Goal: Information Seeking & Learning: Learn about a topic

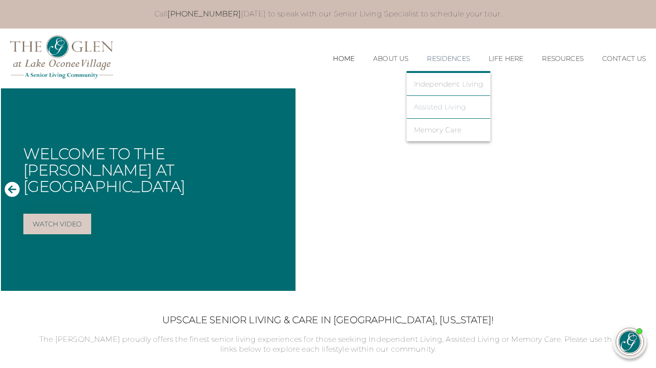
click at [428, 105] on link "Assisted Living" at bounding box center [449, 107] width 70 height 8
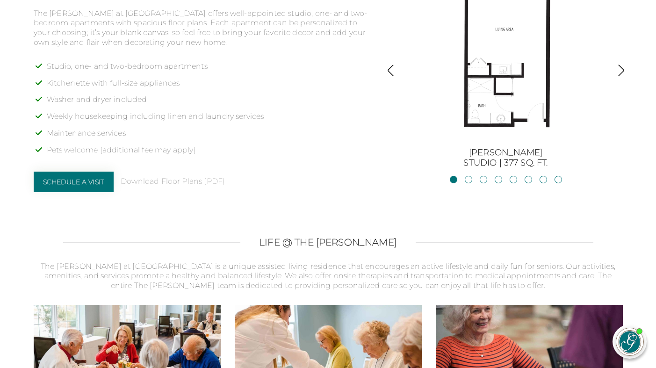
scroll to position [779, 0]
click at [467, 178] on link "JacksonStudio | 400 sq. ft." at bounding box center [468, 178] width 7 height 7
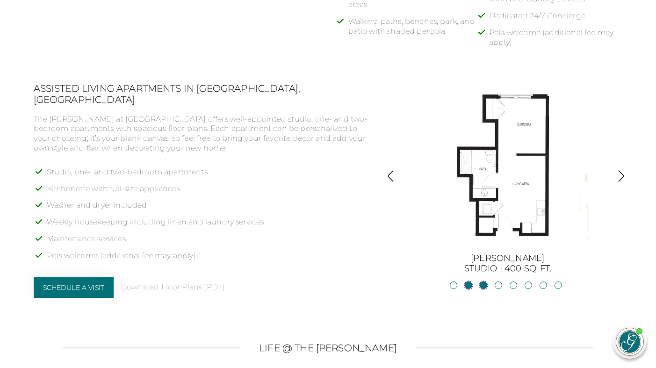
scroll to position [672, 0]
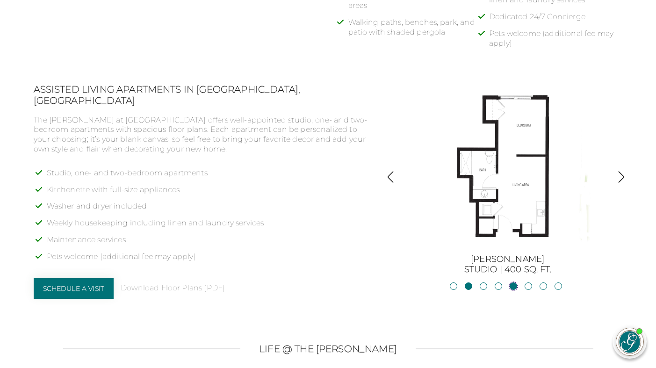
click at [514, 287] on link "Allatoona1BR, 1BA | 683 sq. ft." at bounding box center [513, 286] width 7 height 7
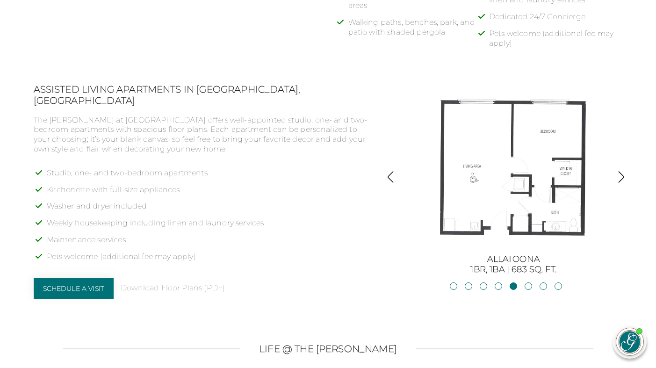
click at [556, 288] on li "Hartwell2BR, 2BA | 875 sq. ft." at bounding box center [558, 288] width 7 height 10
click at [556, 285] on link "Hartwell2BR, 2BA | 875 sq. ft." at bounding box center [558, 286] width 7 height 7
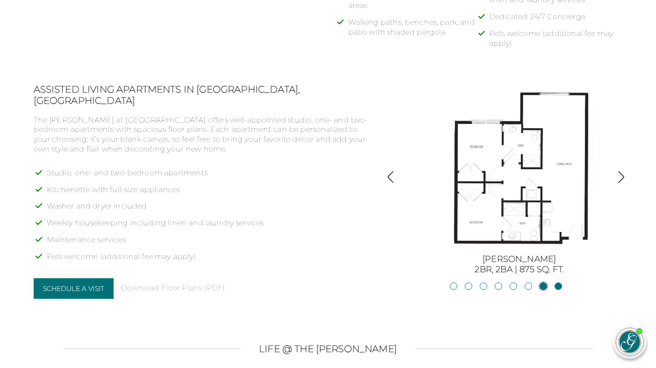
click at [543, 284] on link "Lanier2BR, 2BA | 825 sq. ft." at bounding box center [543, 286] width 7 height 7
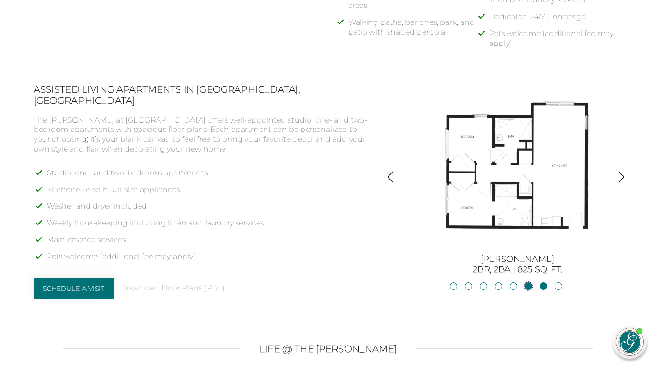
click at [528, 283] on link "Oconee2BR, 2BA | 818 sq. ft." at bounding box center [528, 286] width 7 height 7
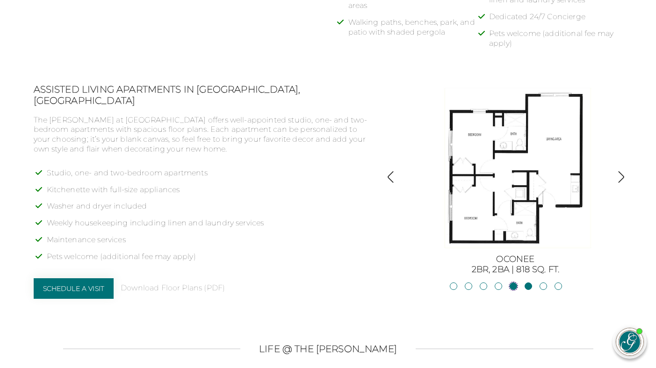
click at [513, 285] on link "Allatoona1BR, 1BA | 683 sq. ft." at bounding box center [513, 286] width 7 height 7
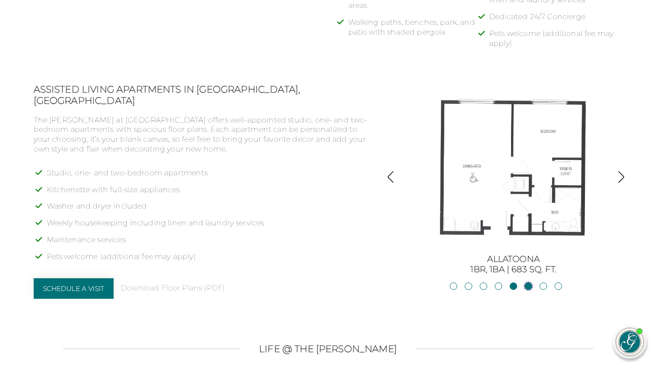
click at [526, 285] on link "Oconee2BR, 2BA | 818 sq. ft." at bounding box center [528, 286] width 7 height 7
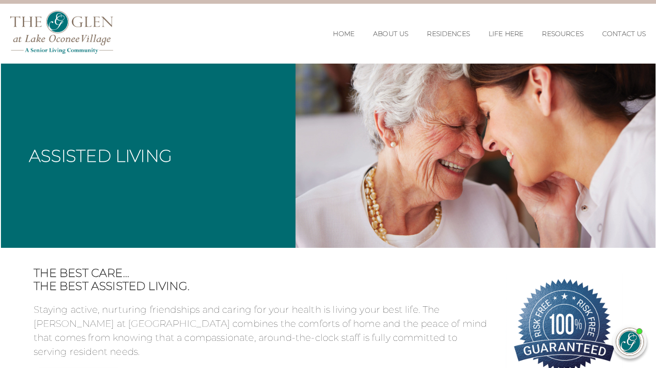
scroll to position [0, 0]
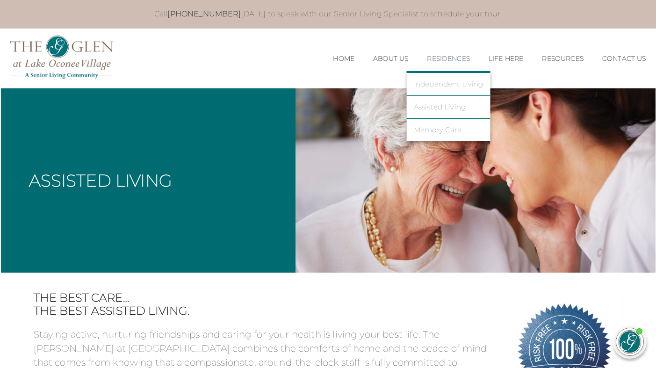
click at [436, 83] on link "Independent Living" at bounding box center [449, 84] width 70 height 8
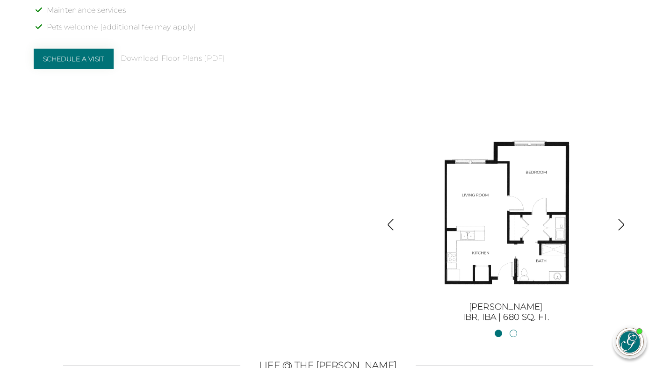
scroll to position [949, 0]
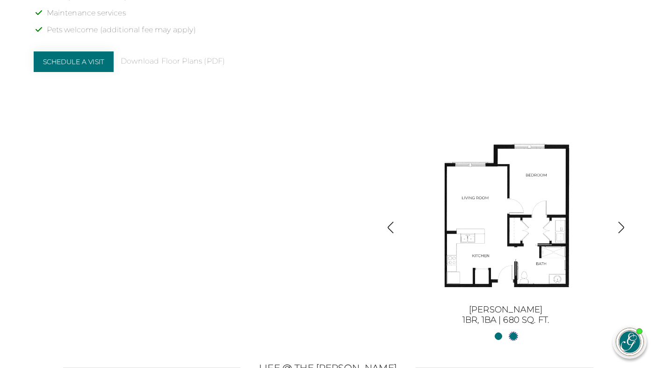
click at [512, 336] on link "Sinclair II2BR, 2BA | 1254 sq. ft." at bounding box center [513, 336] width 7 height 7
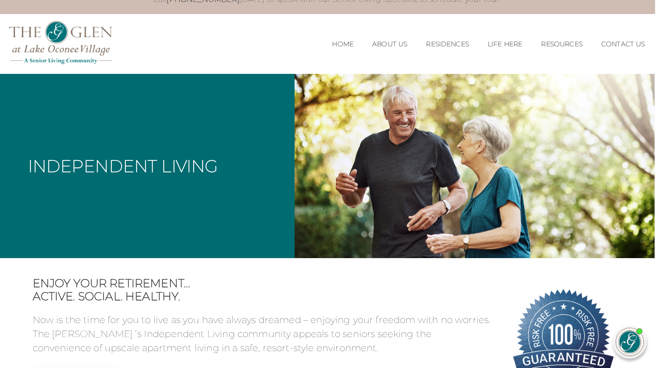
scroll to position [14, 1]
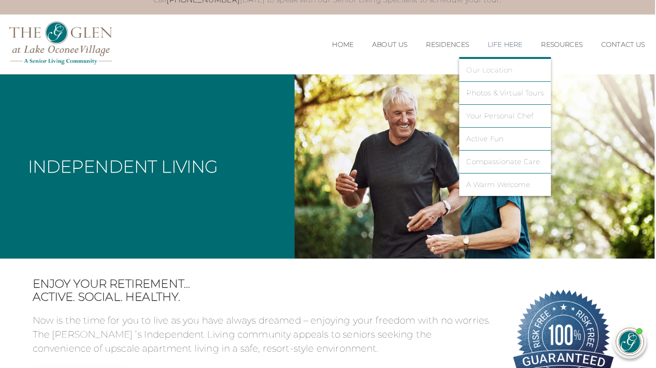
click at [482, 71] on link "Our Location" at bounding box center [505, 70] width 78 height 8
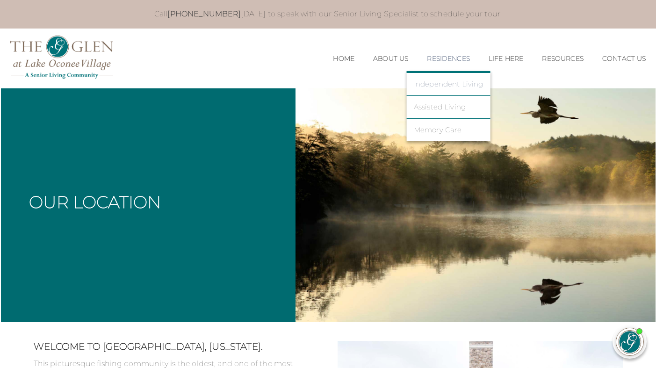
click at [434, 81] on link "Independent Living" at bounding box center [449, 84] width 70 height 8
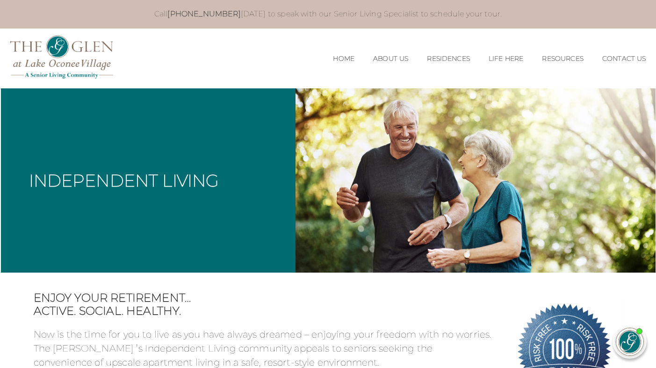
click at [251, 147] on div "Independent Living" at bounding box center [148, 180] width 295 height 184
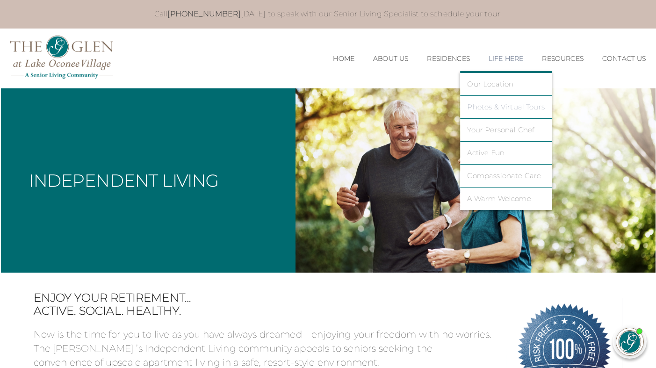
click at [483, 108] on link "Photos & Virtual Tours" at bounding box center [506, 107] width 78 height 8
click at [482, 105] on link "Photos & Virtual Tours" at bounding box center [506, 107] width 78 height 8
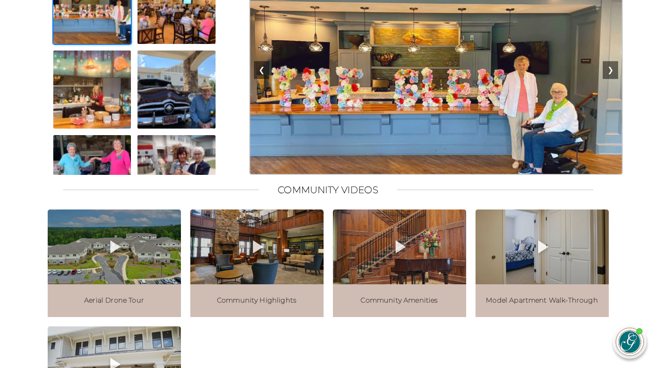
scroll to position [921, 0]
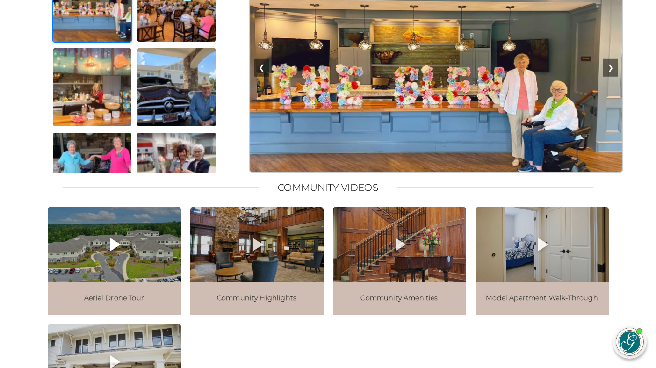
click at [113, 242] on icon at bounding box center [115, 244] width 10 height 13
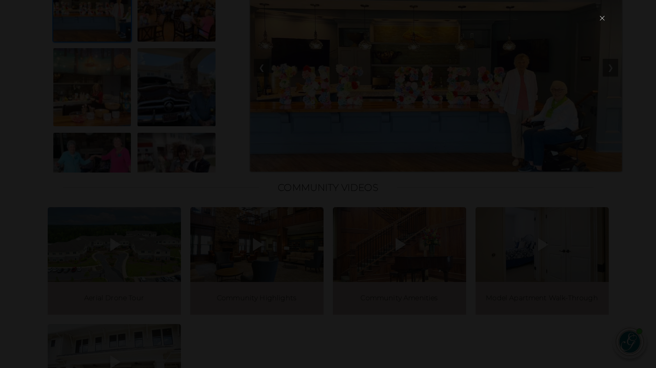
click at [602, 17] on button "×" at bounding box center [602, 18] width 13 height 22
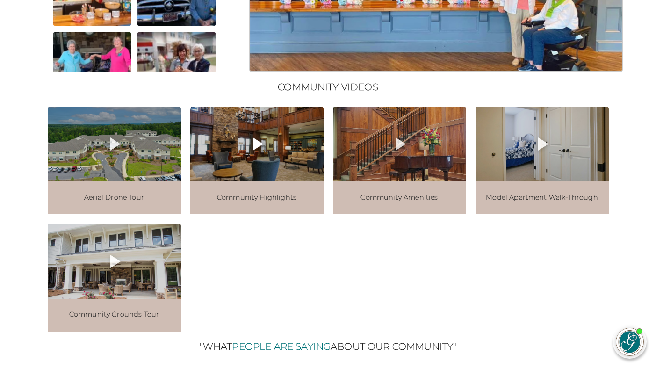
scroll to position [1020, 0]
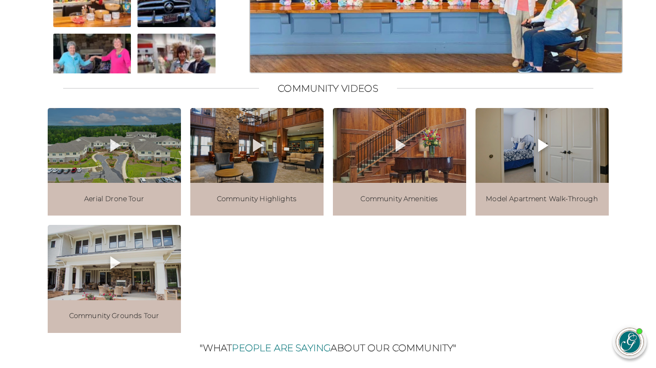
click at [543, 142] on icon at bounding box center [543, 145] width 10 height 13
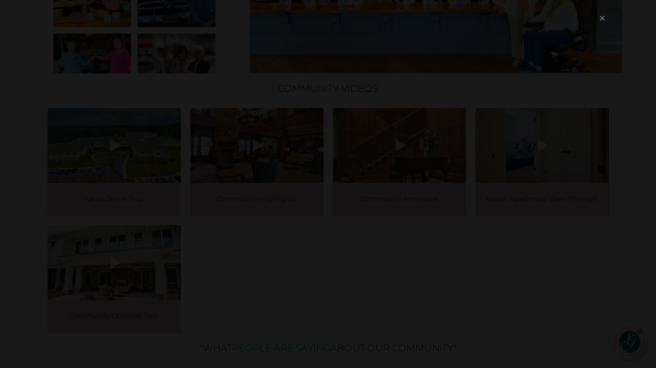
click at [601, 17] on button "×" at bounding box center [602, 18] width 13 height 22
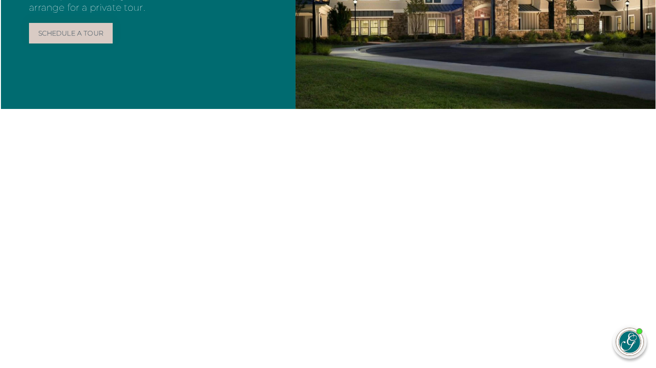
scroll to position [0, 0]
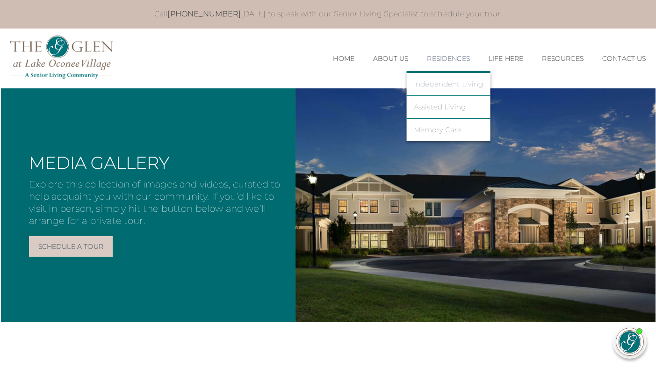
click at [446, 85] on link "Independent Living" at bounding box center [449, 84] width 70 height 8
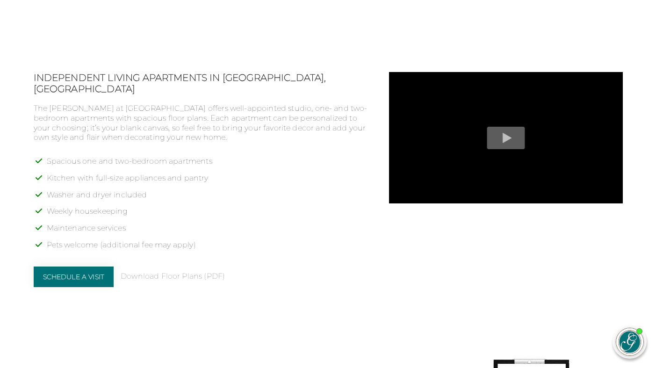
scroll to position [735, 0]
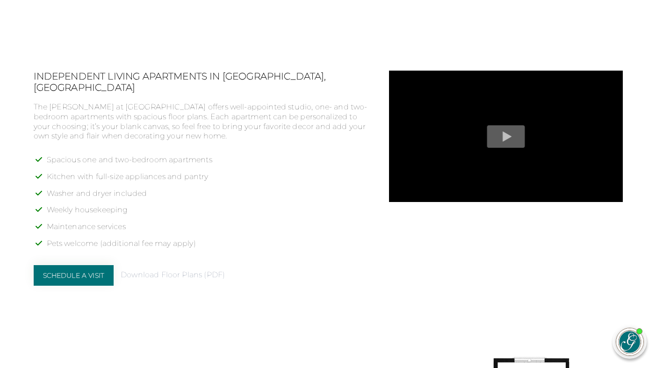
click at [159, 270] on link "Download Floor Plans (PDF)" at bounding box center [173, 275] width 104 height 10
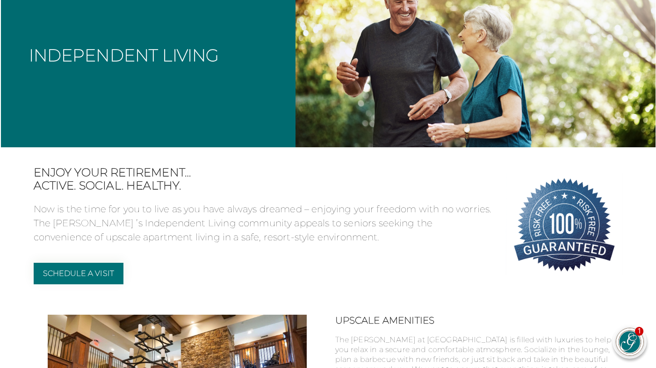
scroll to position [0, 0]
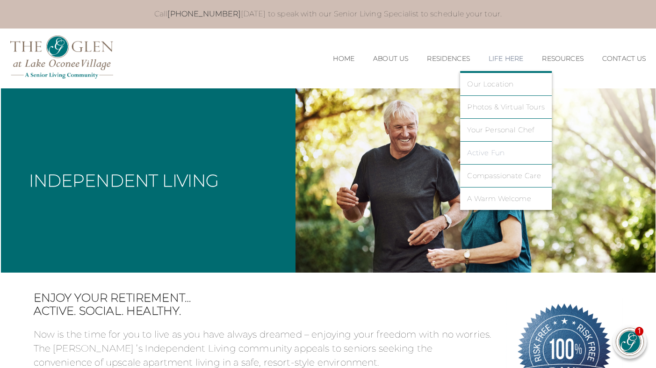
click at [483, 152] on link "Active Fun" at bounding box center [506, 153] width 78 height 8
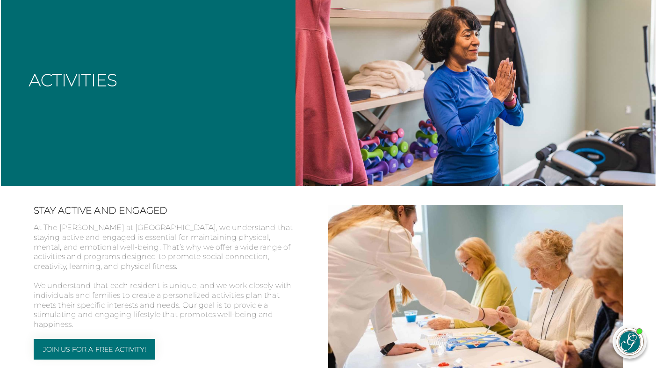
scroll to position [109, 0]
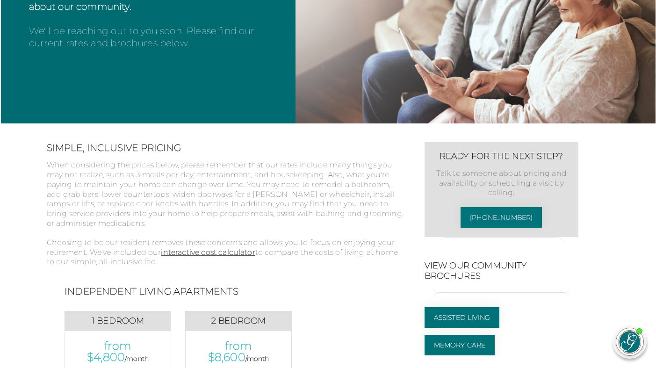
scroll to position [253, 0]
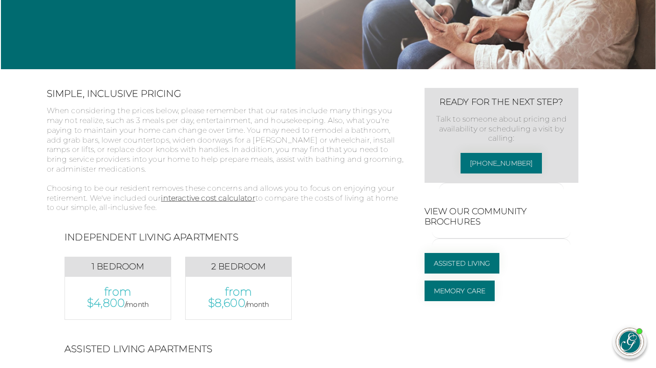
click at [234, 293] on p "from $8,600 /month" at bounding box center [238, 298] width 87 height 24
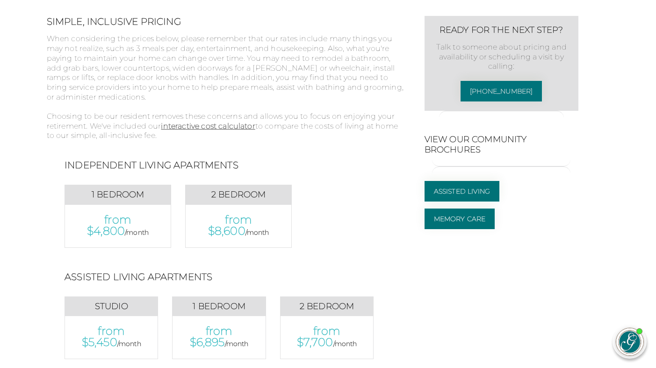
scroll to position [324, 0]
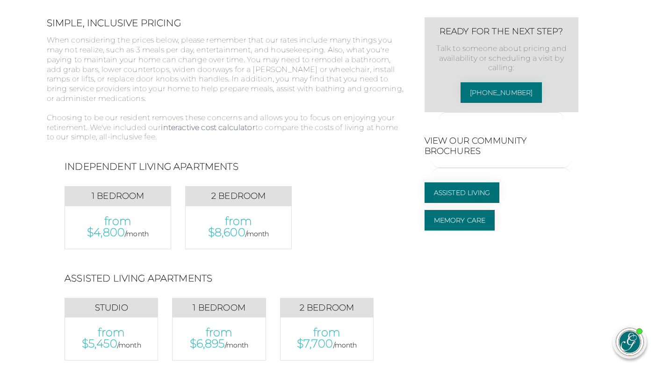
click at [226, 128] on link "interactive cost calculator" at bounding box center [208, 127] width 94 height 9
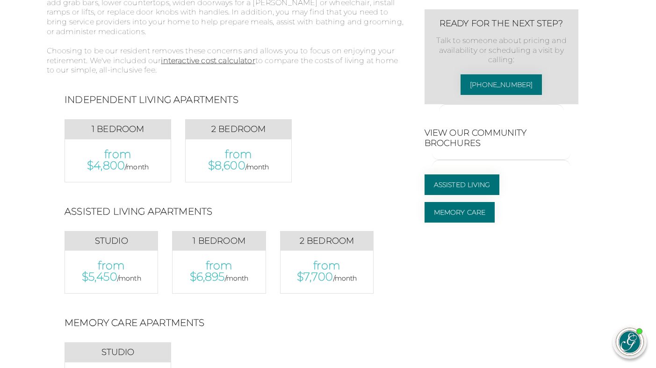
scroll to position [390, 0]
